Goal: Find specific page/section: Find specific page/section

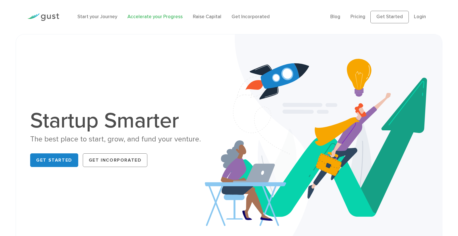
click at [140, 16] on link "Accelerate your Progress" at bounding box center [154, 17] width 55 height 6
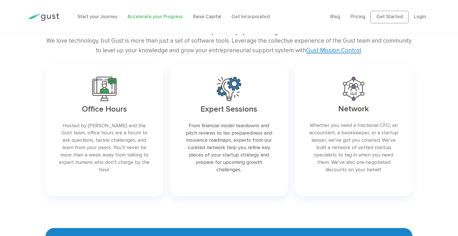
scroll to position [1050, 0]
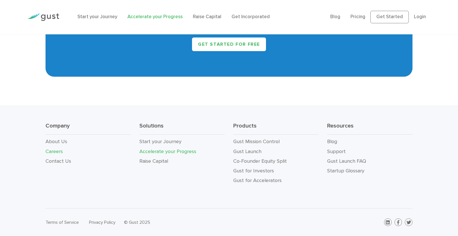
click at [58, 152] on link "Careers" at bounding box center [53, 152] width 17 height 6
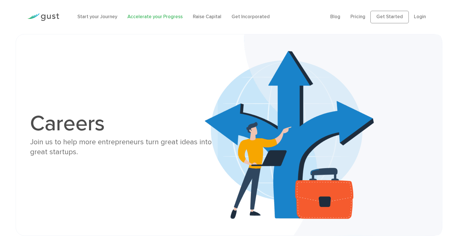
click at [152, 18] on link "Accelerate your Progress" at bounding box center [154, 17] width 55 height 6
